Goal: Transaction & Acquisition: Purchase product/service

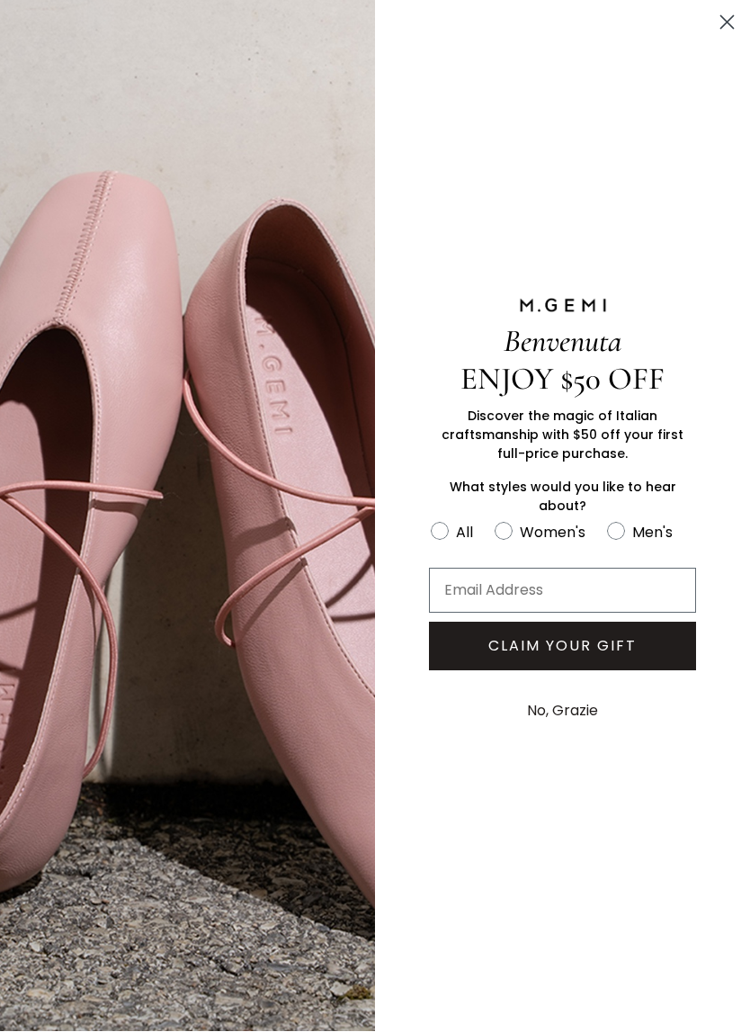
scroll to position [1020, 0]
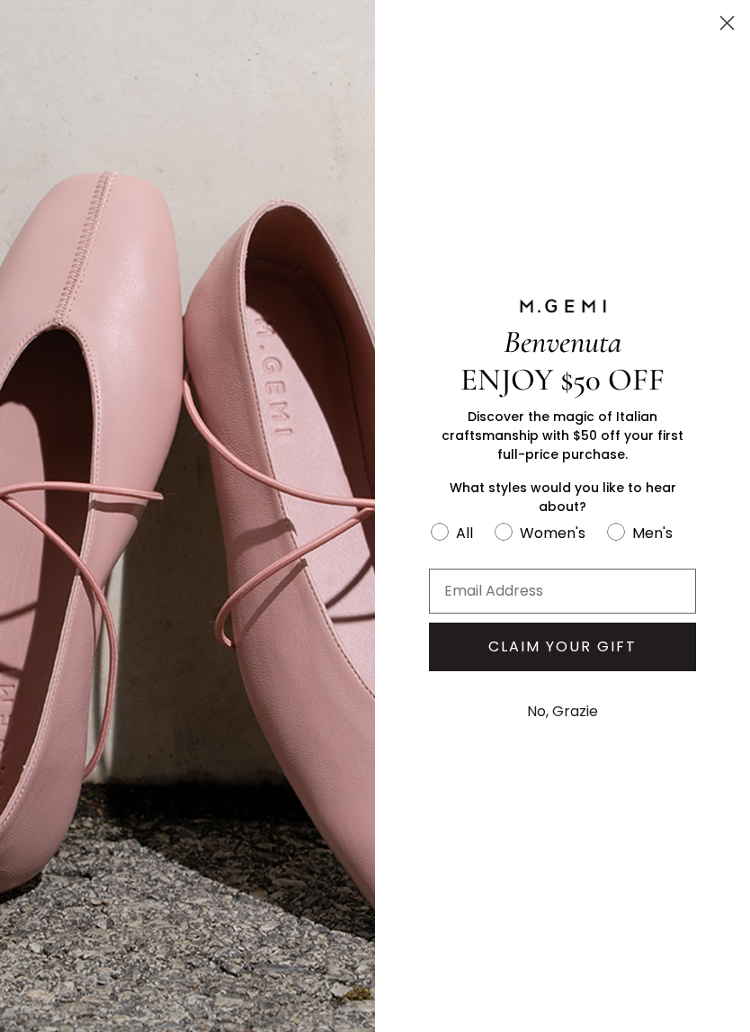
click at [703, 21] on div "Benvenuta ENJOY $50 OFF Discover the magic of Italian craftsmanship with $50 of…" at bounding box center [562, 516] width 375 height 1032
click at [718, 35] on circle "Close dialog" at bounding box center [727, 23] width 30 height 30
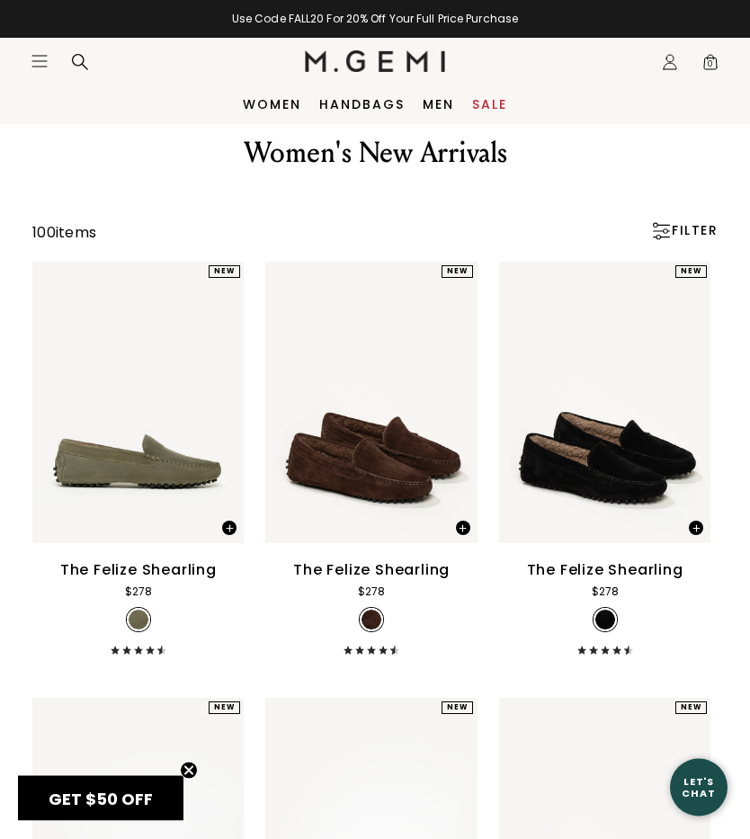
scroll to position [0, 0]
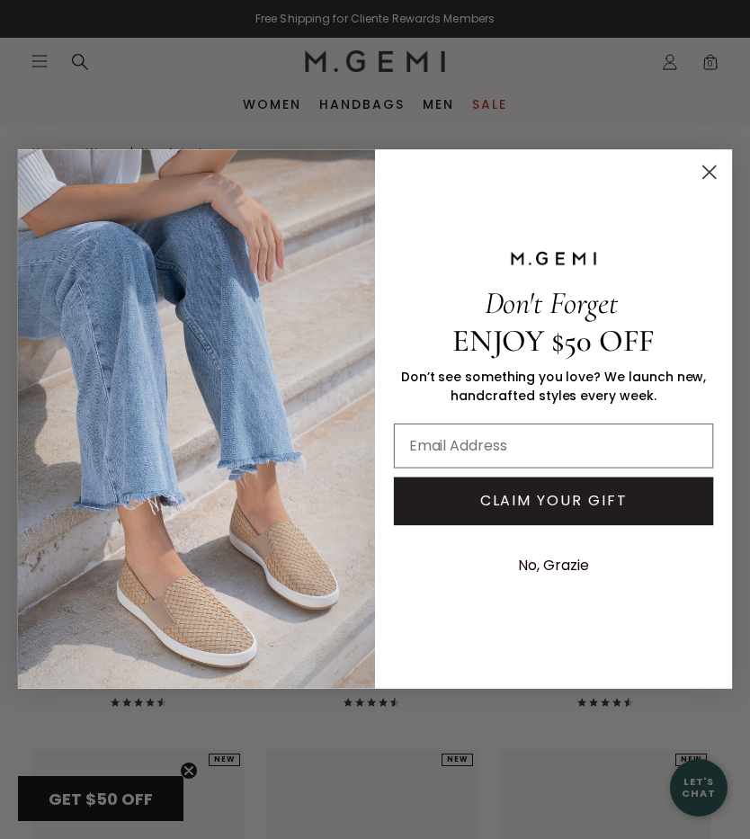
click at [703, 172] on circle "Close dialog" at bounding box center [709, 172] width 30 height 30
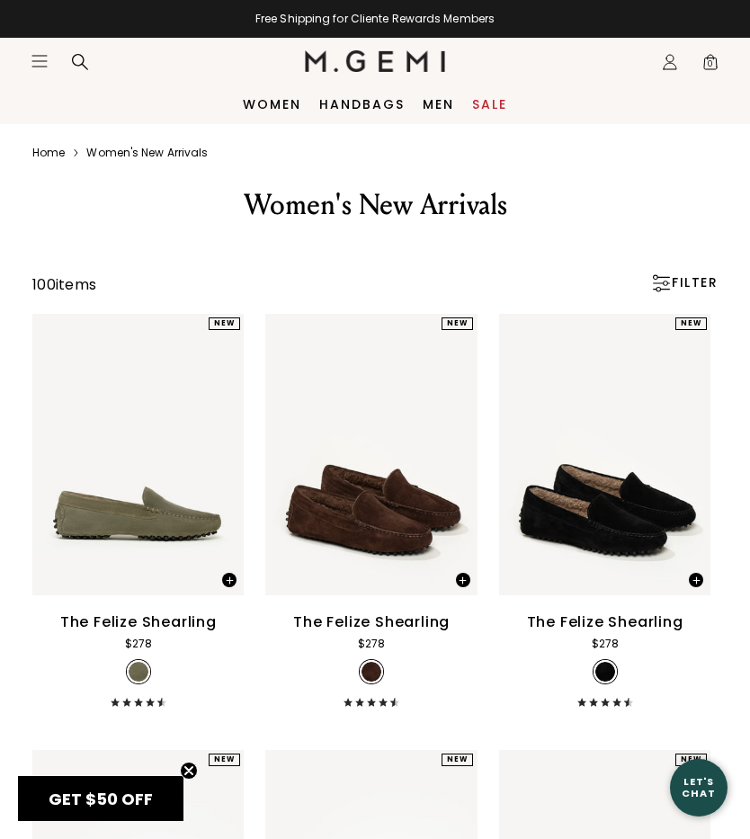
click at [276, 126] on div "Home Icons/8x8/chevron-right Women's new arrivals" at bounding box center [375, 153] width 750 height 58
click at [264, 110] on link "Women" at bounding box center [272, 104] width 58 height 14
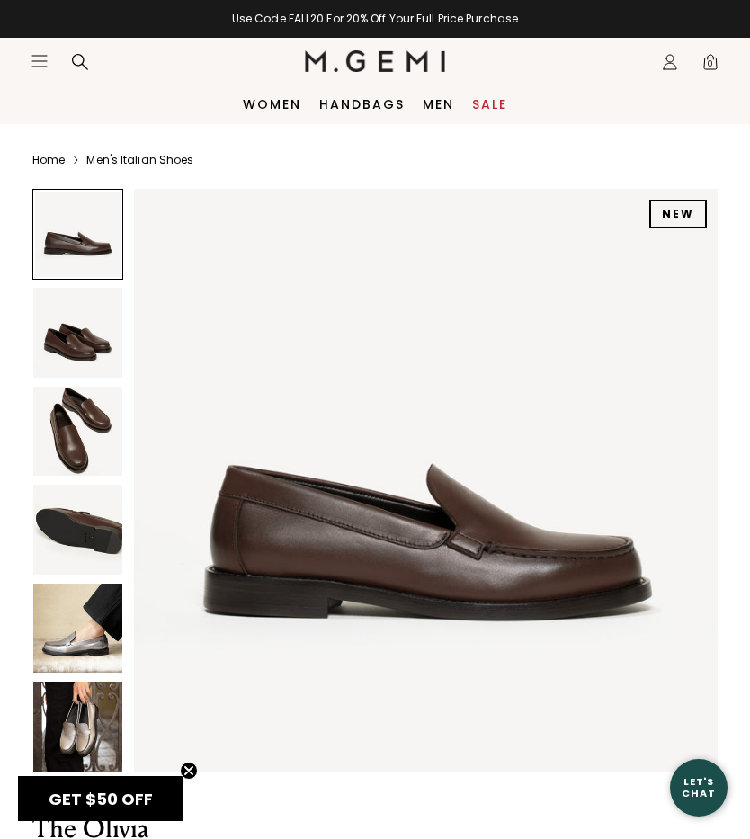
click at [85, 446] on img at bounding box center [77, 431] width 89 height 89
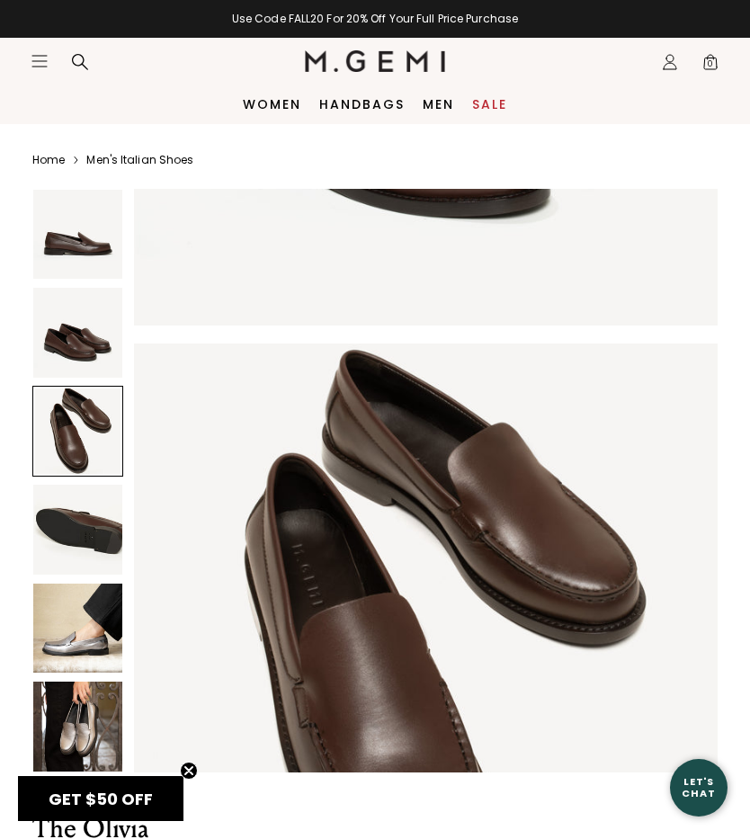
scroll to position [1203, 0]
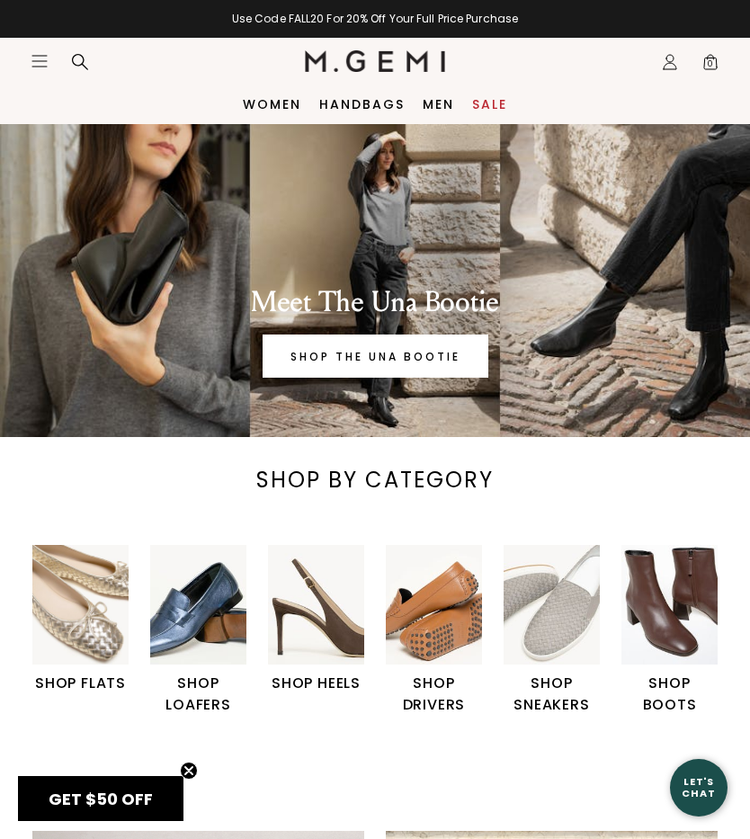
click at [221, 596] on img "2 / 6" at bounding box center [198, 605] width 96 height 121
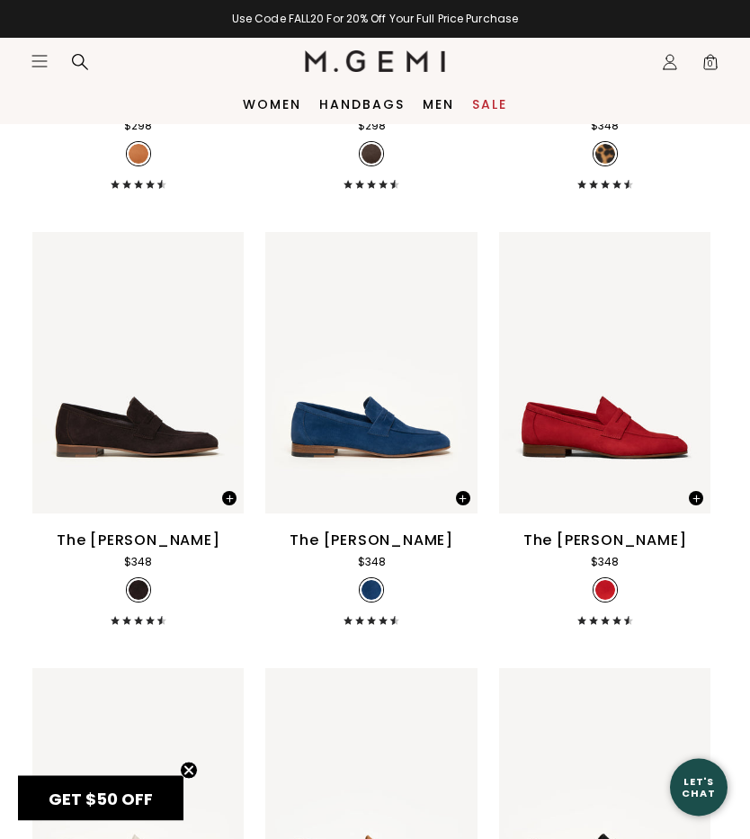
scroll to position [1357, 0]
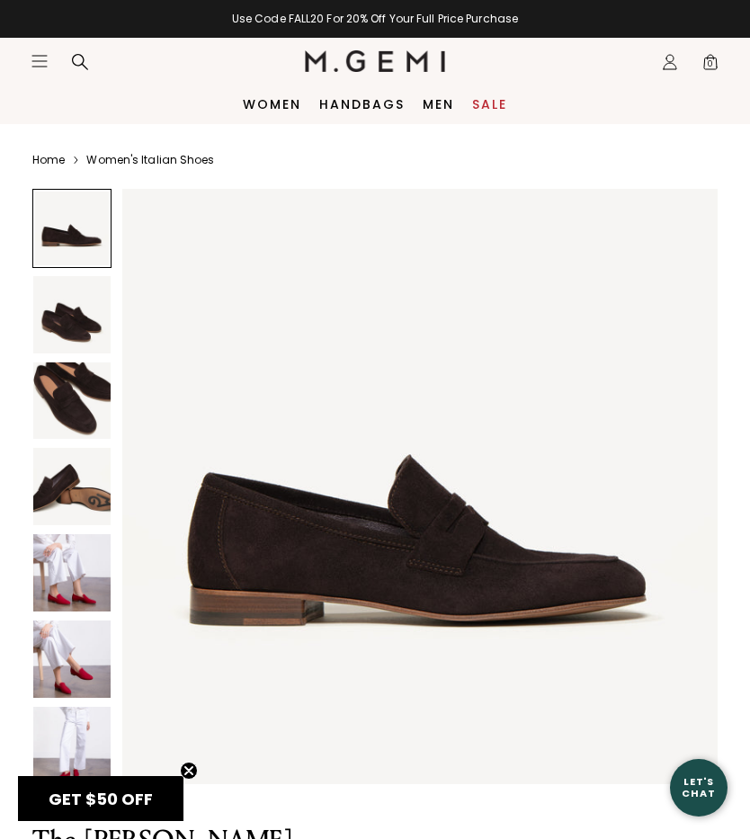
click at [91, 406] on img at bounding box center [71, 401] width 77 height 77
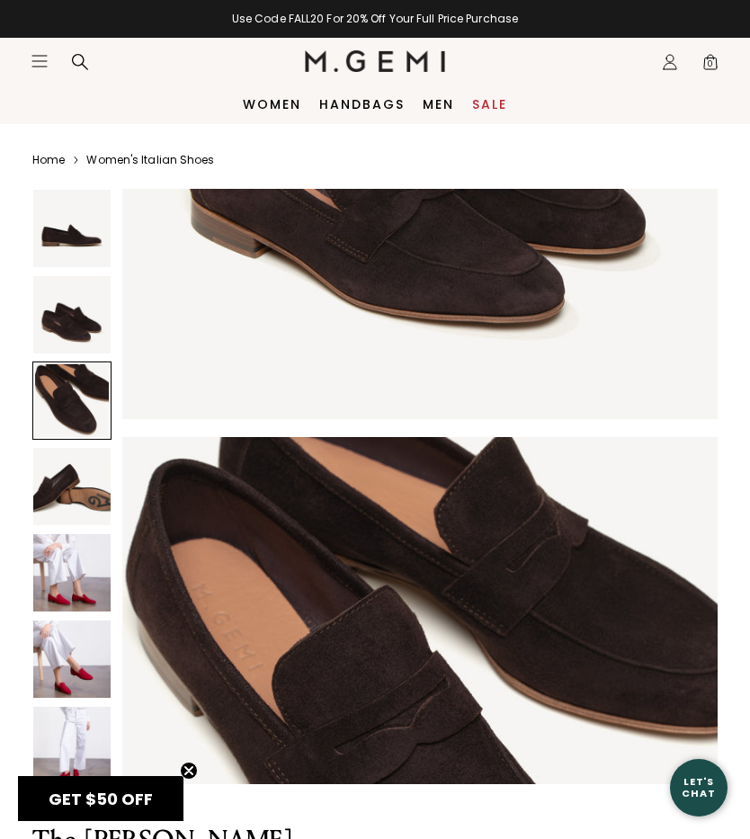
scroll to position [1228, 0]
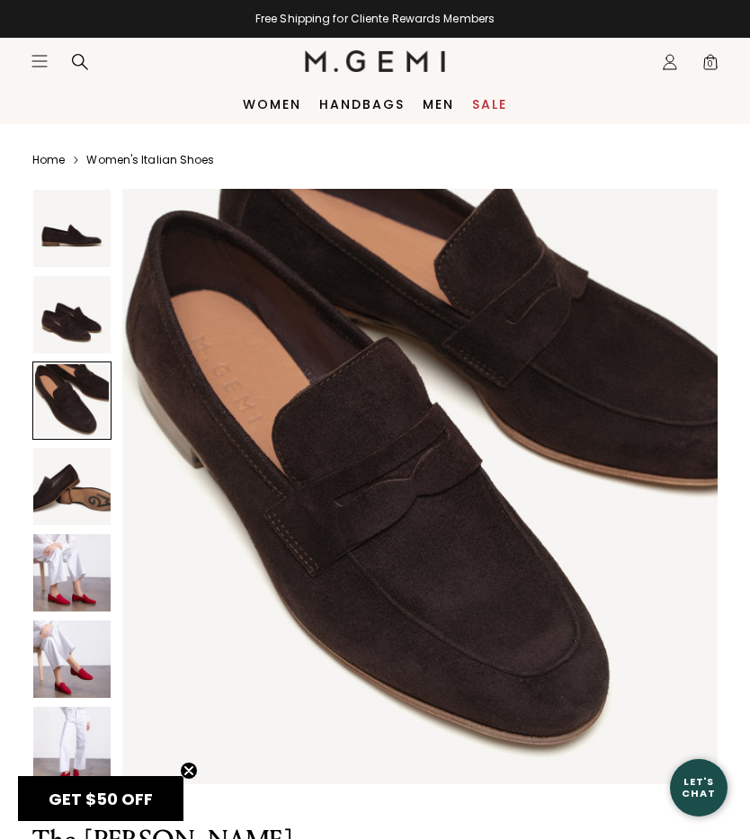
click at [58, 569] on img at bounding box center [71, 572] width 77 height 77
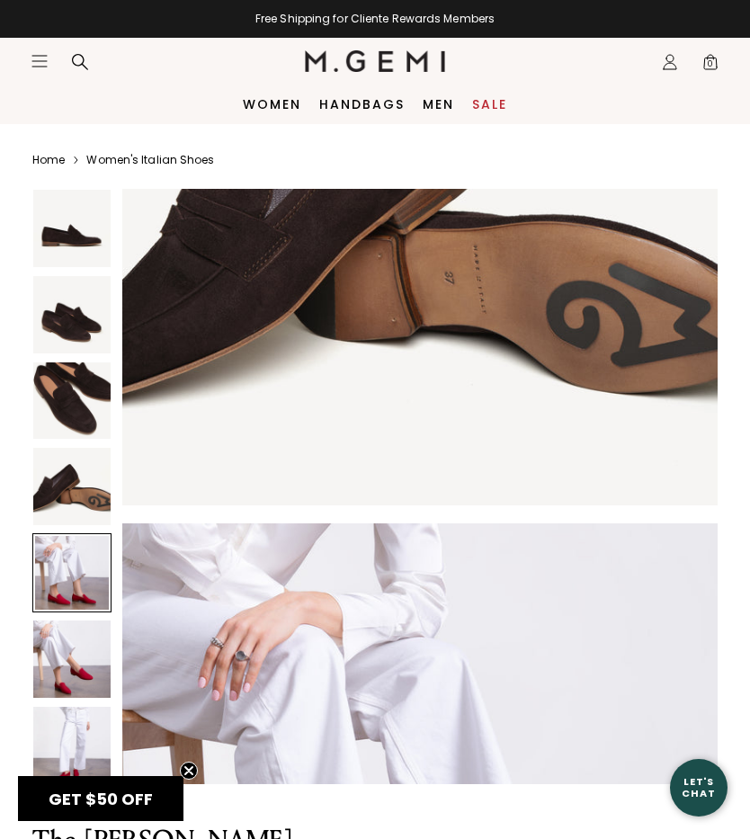
scroll to position [2455, 0]
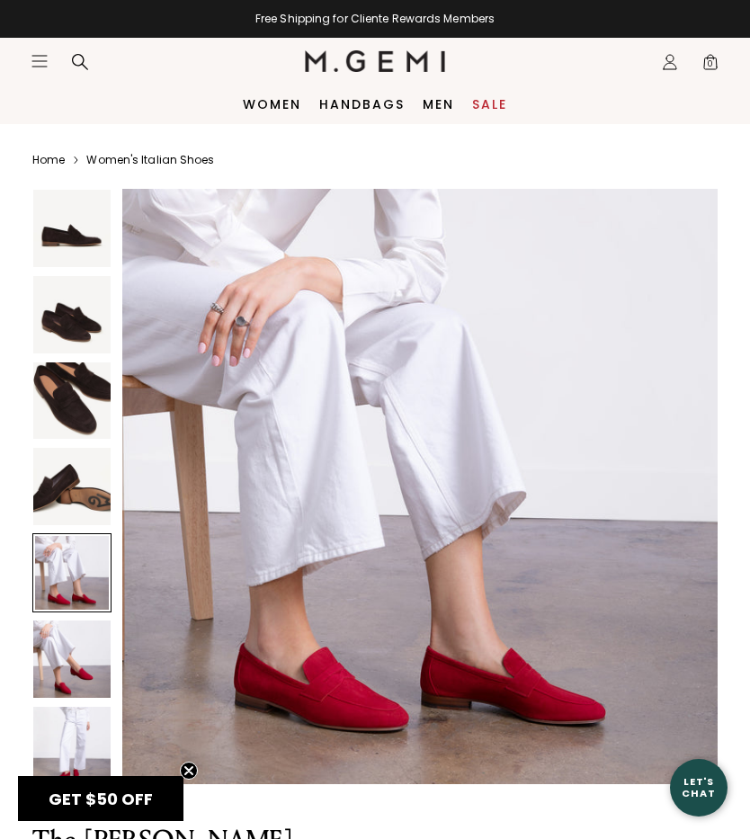
click at [37, 577] on div at bounding box center [71, 572] width 79 height 79
click at [73, 668] on img at bounding box center [71, 659] width 77 height 77
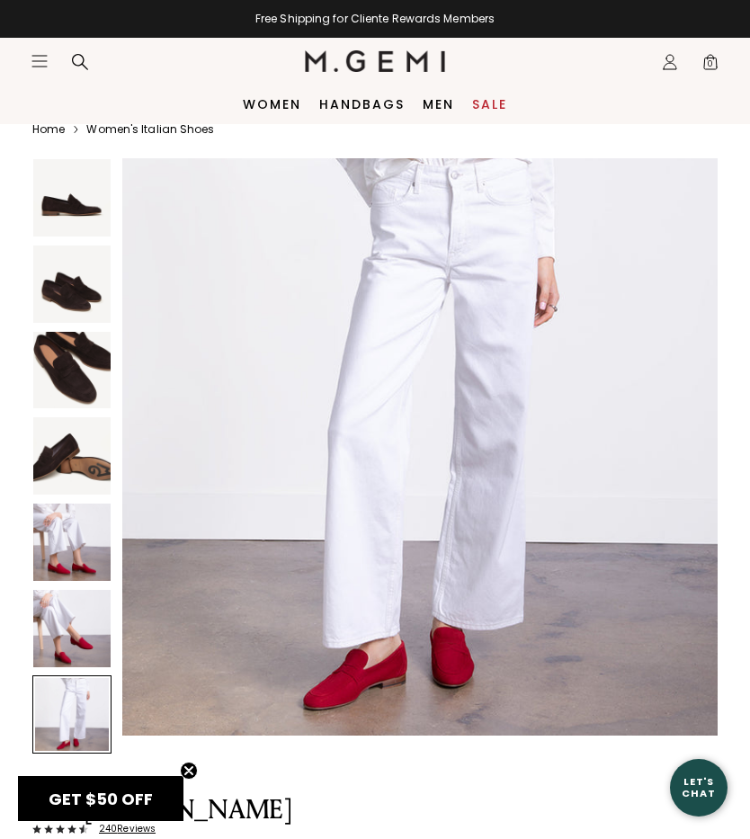
scroll to position [0, 0]
